Goal: Check status: Check status

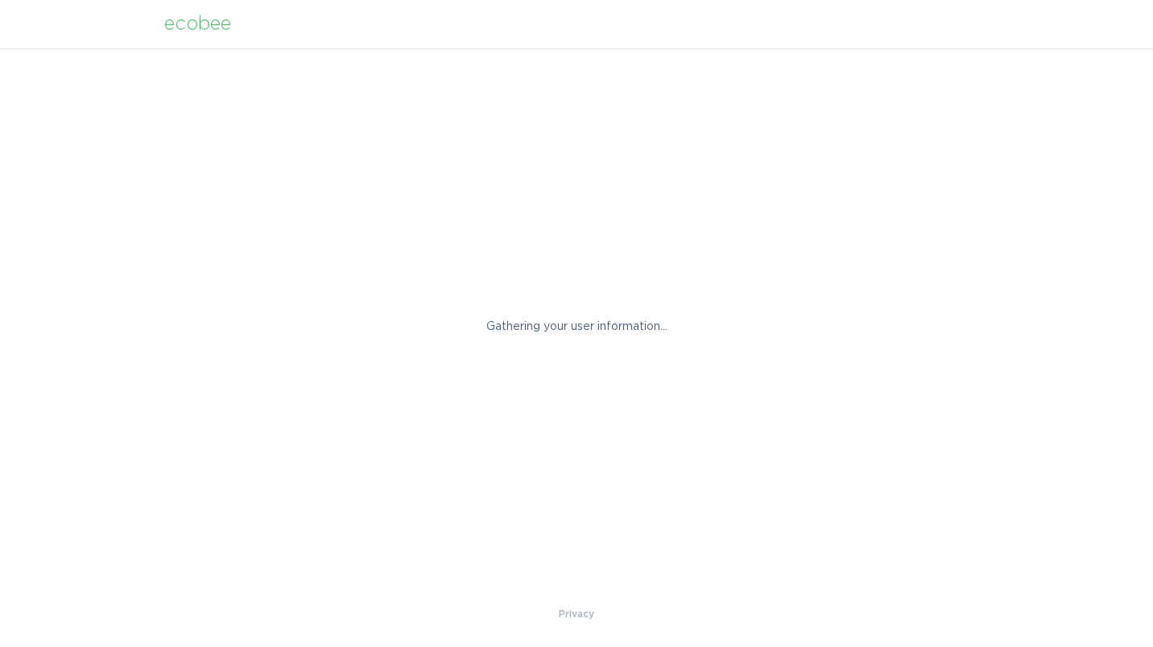
click at [501, 306] on div "Gathering your user information..." at bounding box center [576, 326] width 1153 height 557
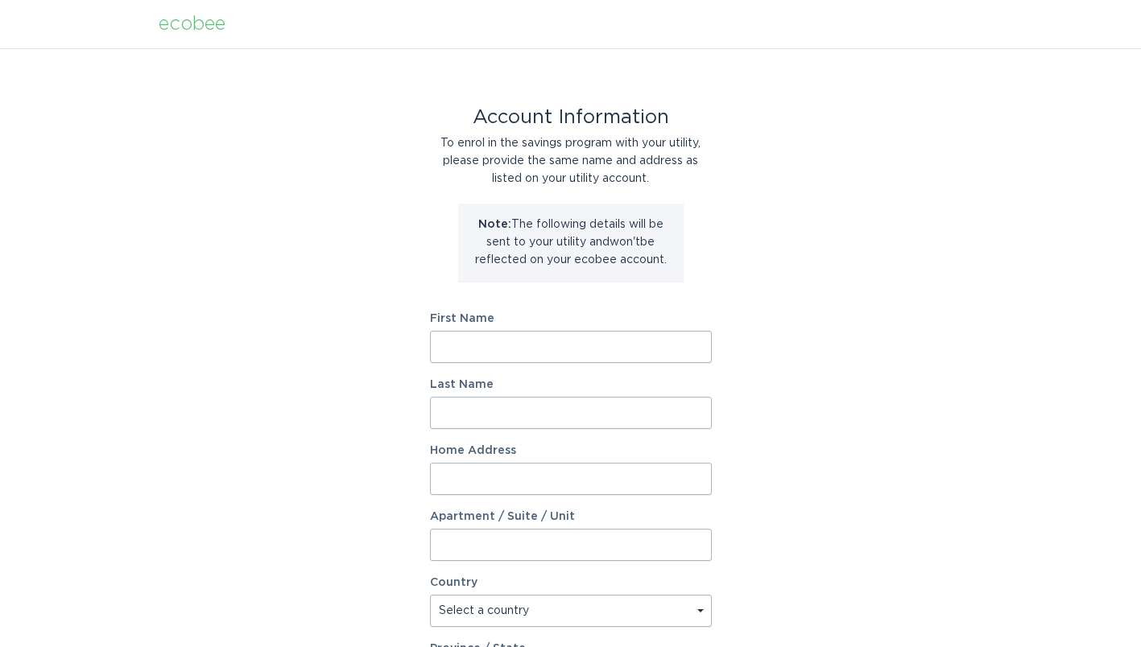
drag, startPoint x: 0, startPoint y: 0, endPoint x: 501, endPoint y: 306, distance: 586.7
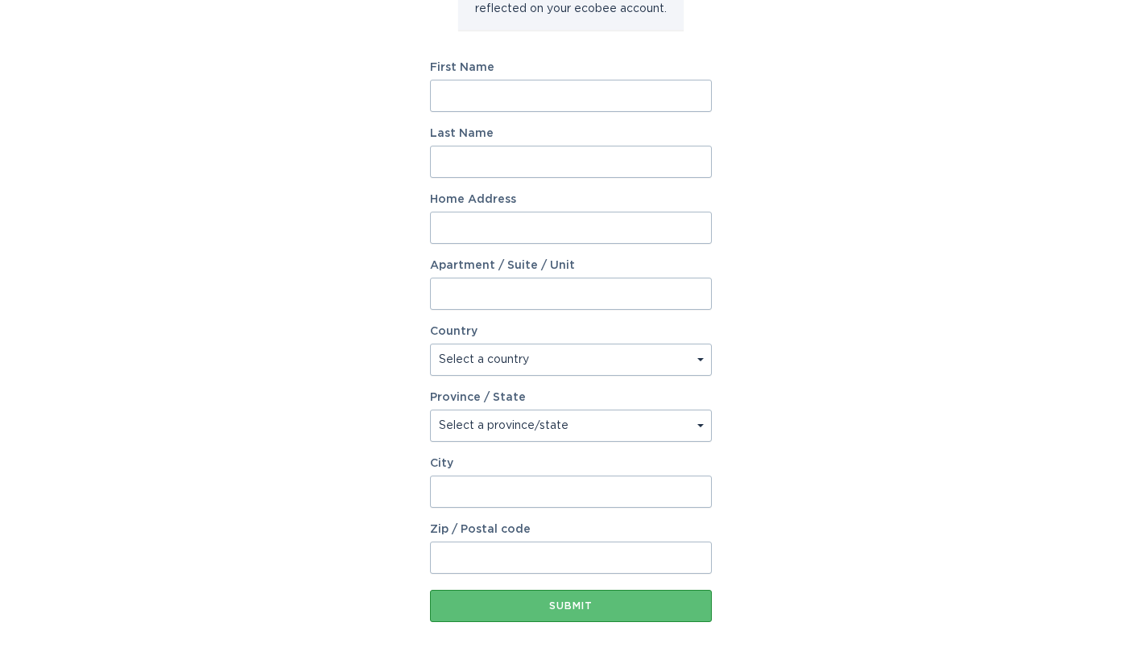
scroll to position [252, 0]
